Goal: Transaction & Acquisition: Subscribe to service/newsletter

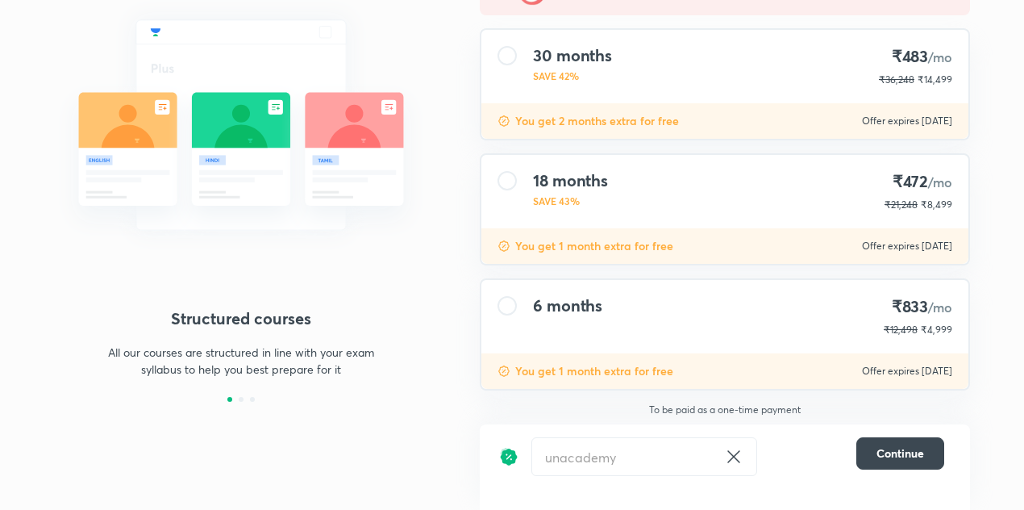
click at [930, 330] on span "₹4,999" at bounding box center [936, 329] width 31 height 12
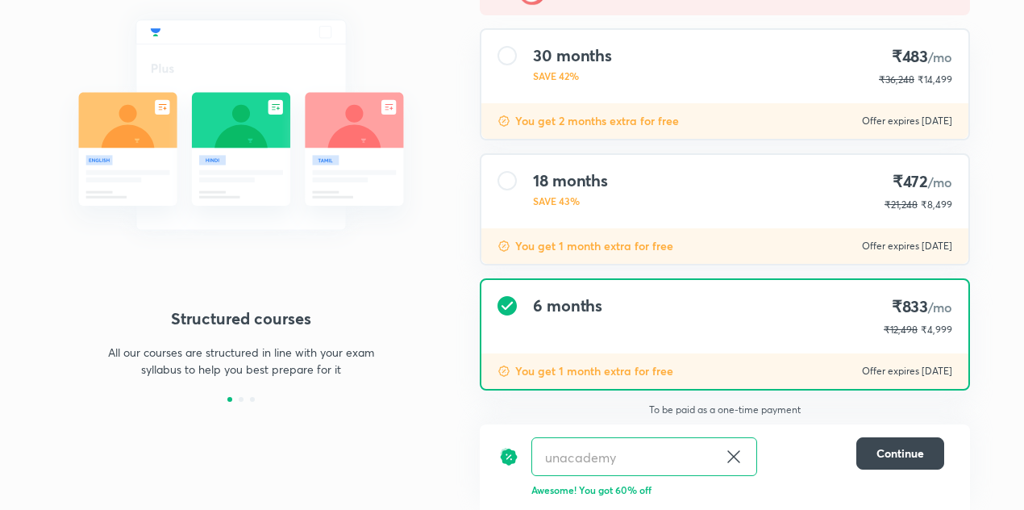
click at [925, 330] on span "₹4,999" at bounding box center [936, 329] width 31 height 12
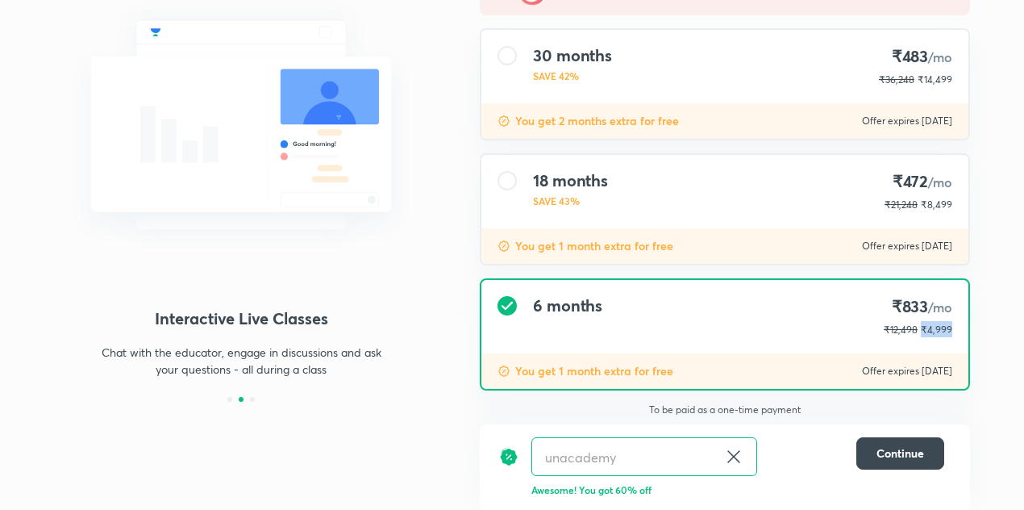
click at [933, 330] on span "₹4,999" at bounding box center [936, 329] width 31 height 12
copy span "₹4,999"
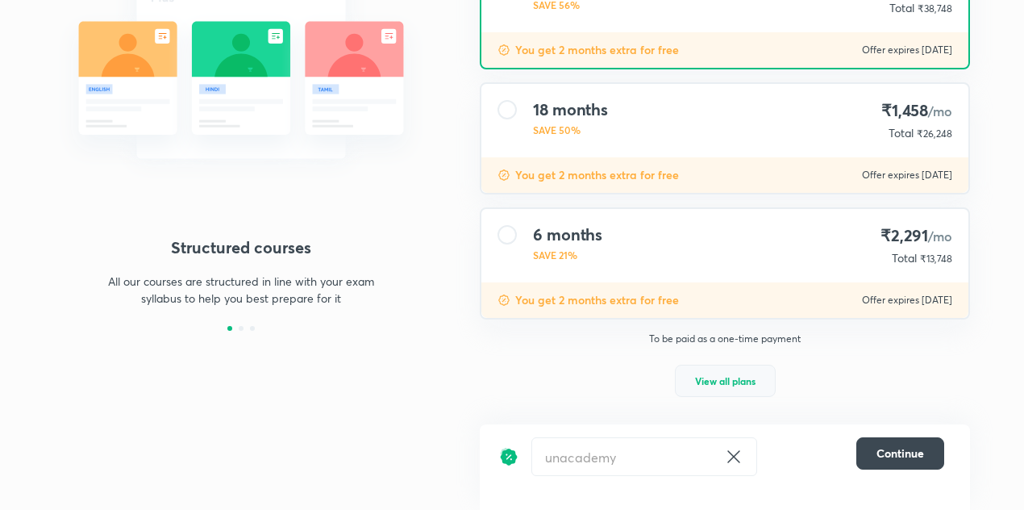
click at [720, 378] on span "View all plans" at bounding box center [725, 381] width 60 height 16
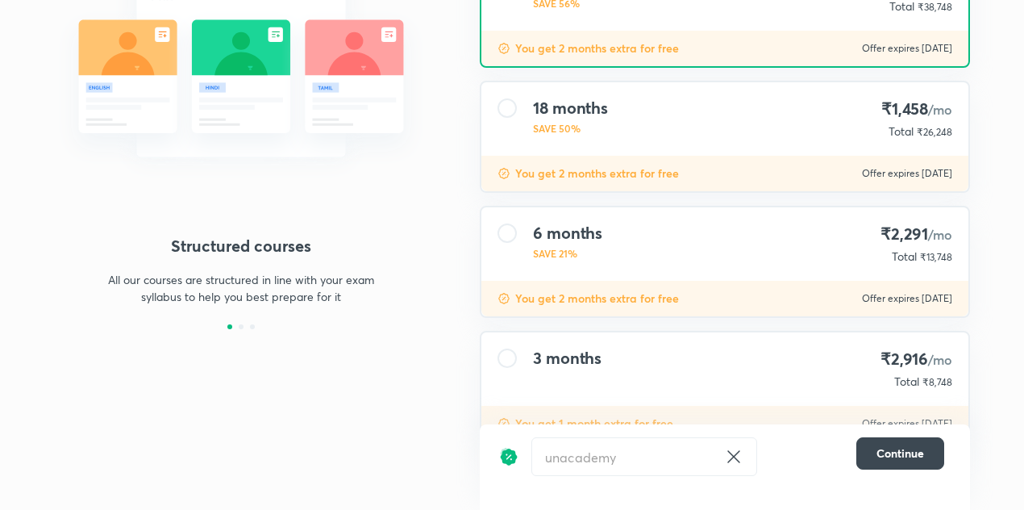
scroll to position [302, 0]
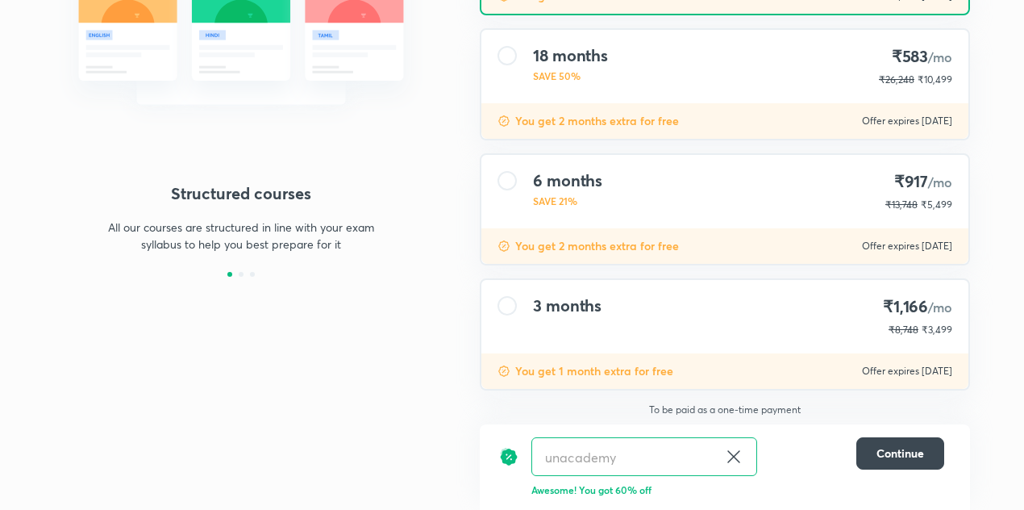
click at [923, 332] on span "₹3,499" at bounding box center [937, 329] width 31 height 12
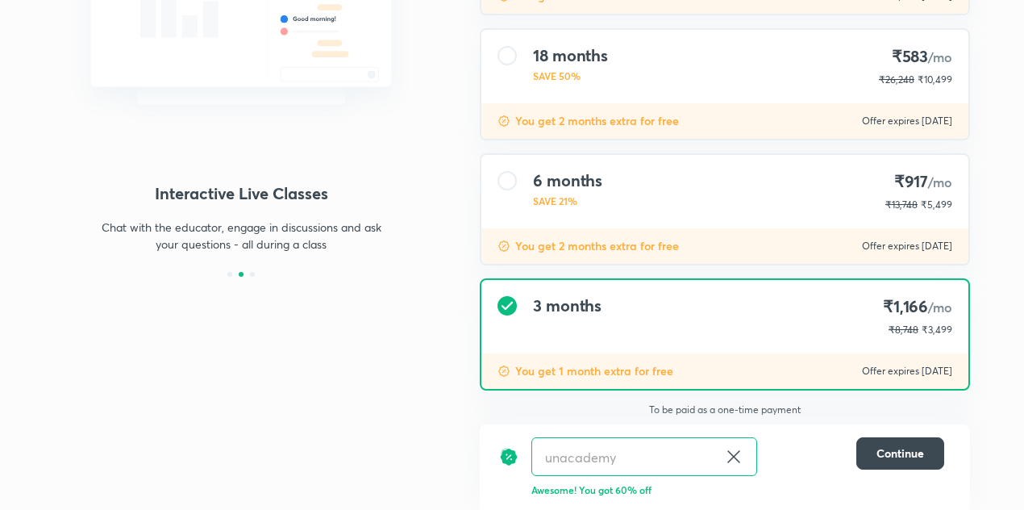
click at [926, 330] on span "₹3,499" at bounding box center [937, 329] width 31 height 12
drag, startPoint x: 926, startPoint y: 330, endPoint x: 935, endPoint y: 330, distance: 9.7
click at [935, 330] on span "₹3,499" at bounding box center [937, 329] width 31 height 12
copy span "₹3,499"
